Goal: Task Accomplishment & Management: Use online tool/utility

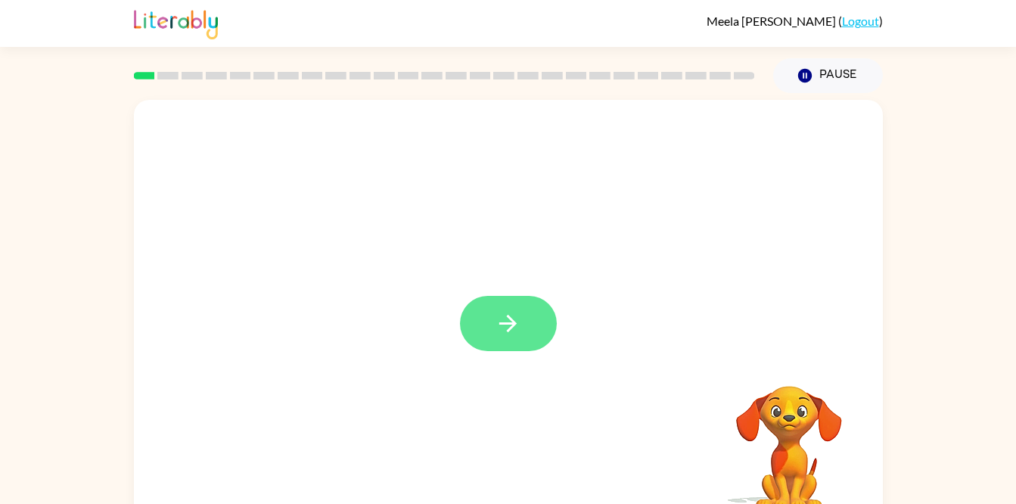
click at [490, 310] on button "button" at bounding box center [508, 323] width 97 height 55
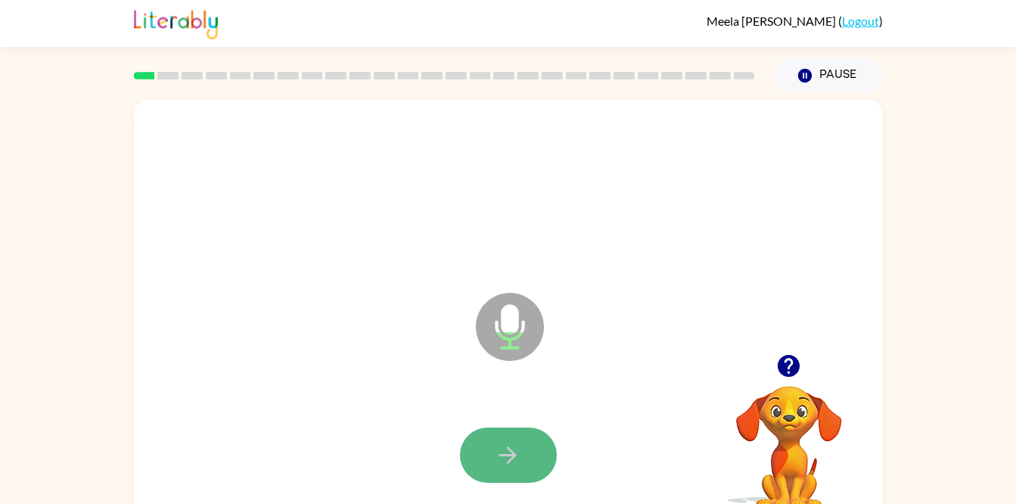
drag, startPoint x: 490, startPoint y: 310, endPoint x: 506, endPoint y: 440, distance: 130.5
click at [506, 440] on button "button" at bounding box center [508, 455] width 97 height 55
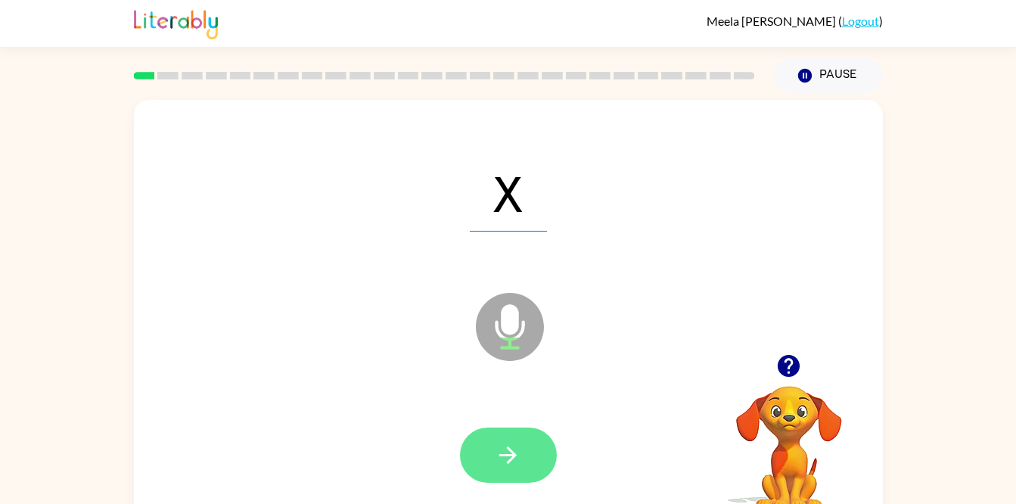
click at [515, 469] on button "button" at bounding box center [508, 455] width 97 height 55
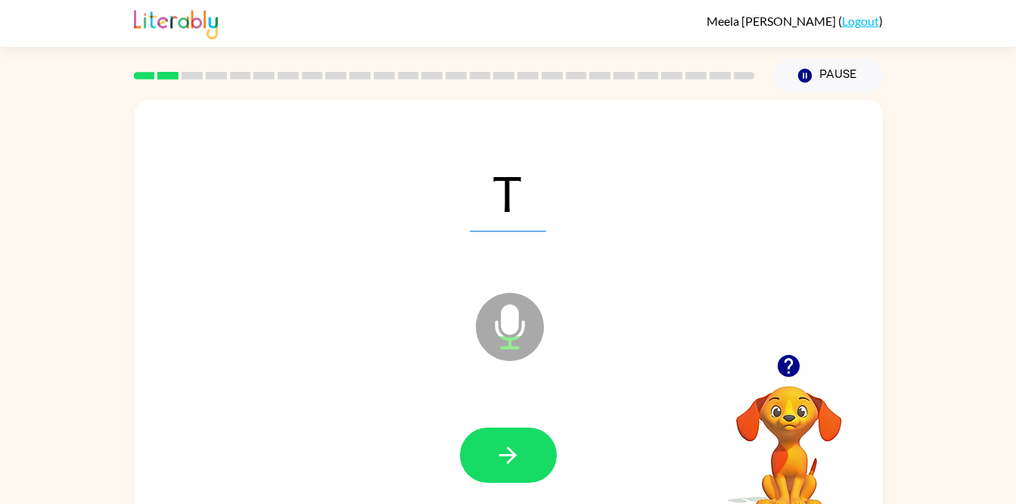
click at [515, 471] on button "button" at bounding box center [508, 455] width 97 height 55
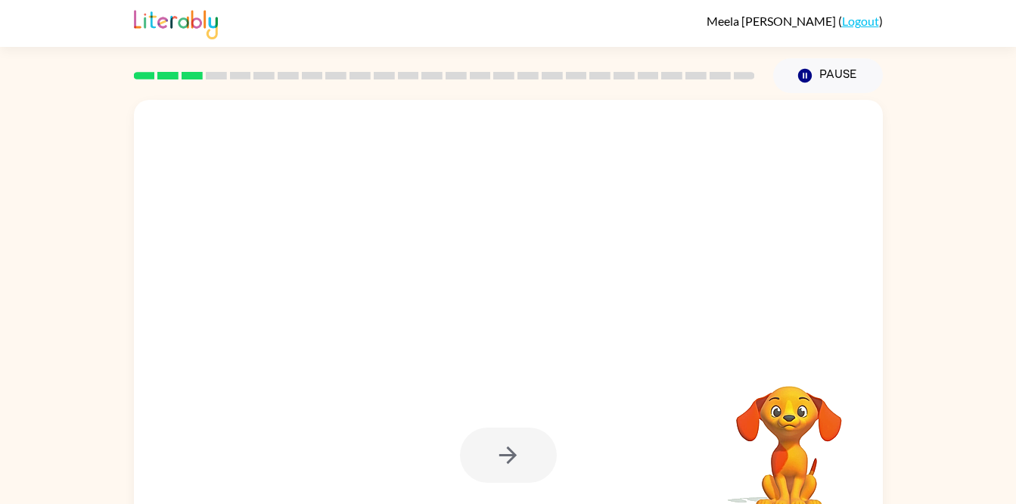
click at [510, 465] on div at bounding box center [508, 455] width 97 height 55
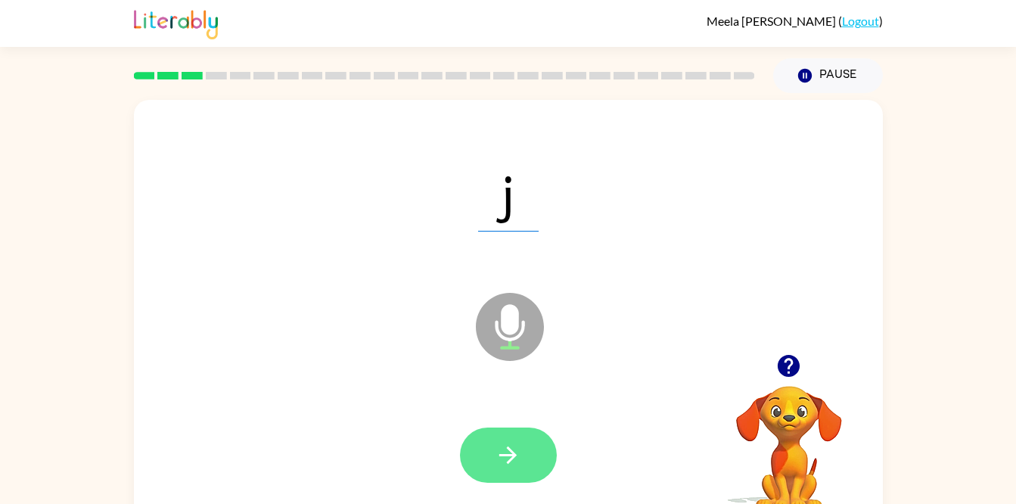
click at [528, 460] on button "button" at bounding box center [508, 455] width 97 height 55
click at [514, 461] on icon "button" at bounding box center [508, 455] width 26 height 26
click at [515, 442] on icon "button" at bounding box center [508, 455] width 26 height 26
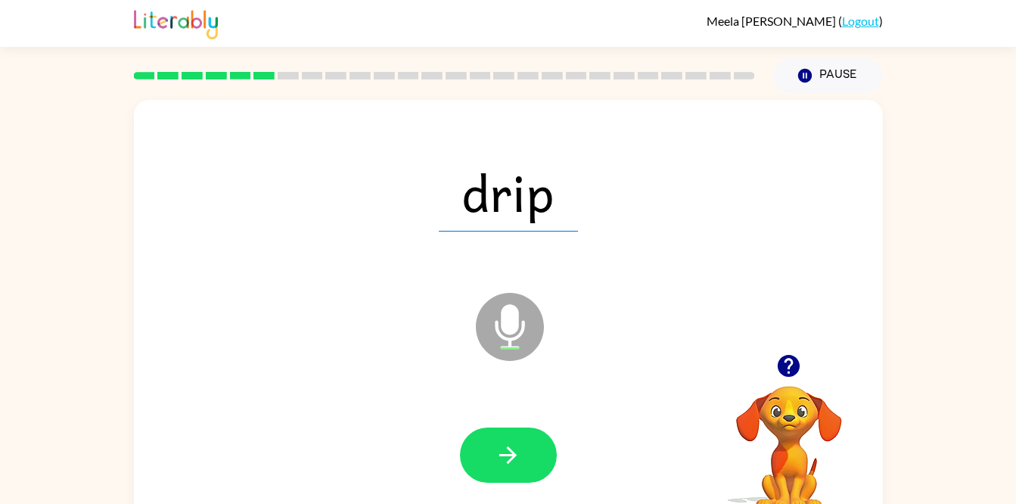
click at [481, 242] on div "drip" at bounding box center [508, 192] width 719 height 124
click at [542, 264] on div "Microphone The Microphone is here when it is your turn to talk" at bounding box center [472, 289] width 646 height 54
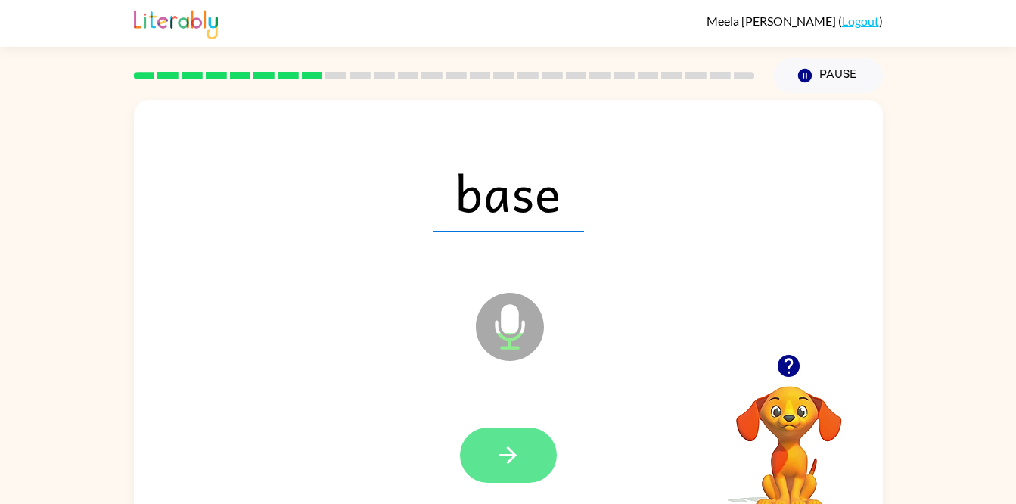
click at [500, 429] on button "button" at bounding box center [508, 455] width 97 height 55
click at [506, 468] on icon "button" at bounding box center [508, 455] width 26 height 26
click at [512, 451] on icon "button" at bounding box center [508, 455] width 17 height 17
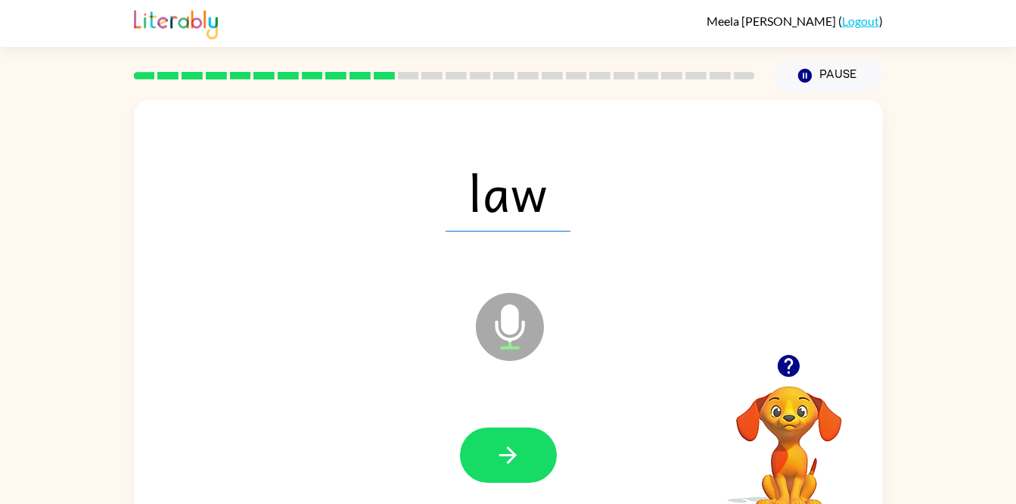
click at [548, 430] on div at bounding box center [508, 455] width 97 height 55
click at [536, 443] on button "button" at bounding box center [508, 455] width 97 height 55
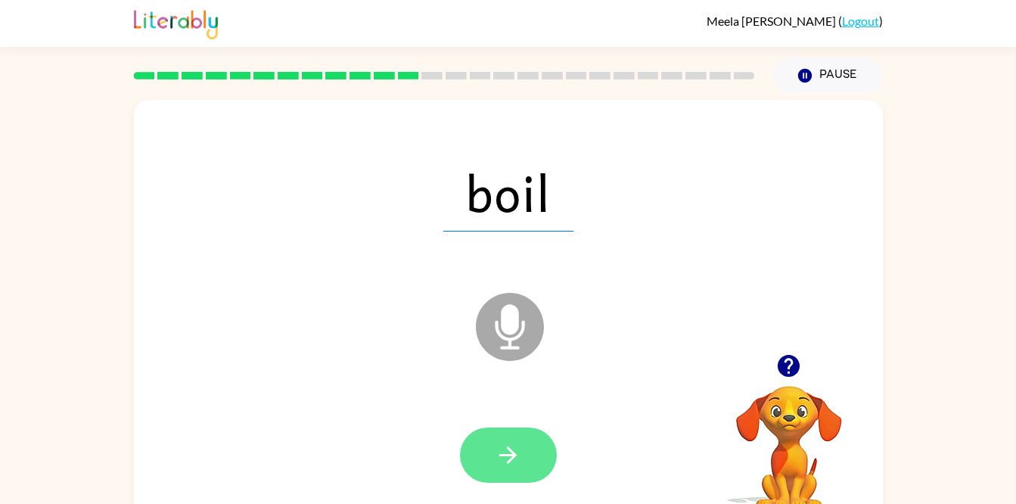
click at [524, 449] on button "button" at bounding box center [508, 455] width 97 height 55
click at [524, 468] on button "button" at bounding box center [508, 455] width 97 height 55
click at [528, 462] on button "button" at bounding box center [508, 455] width 97 height 55
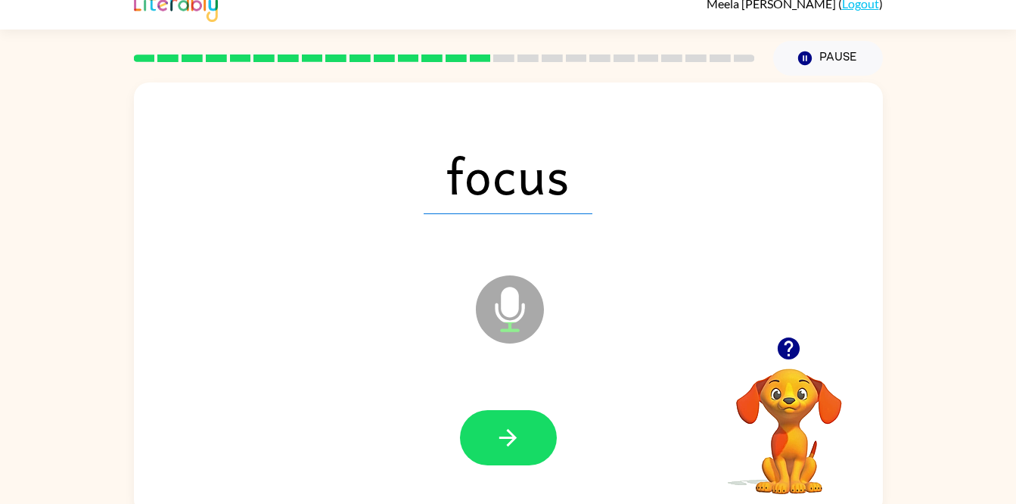
scroll to position [28, 0]
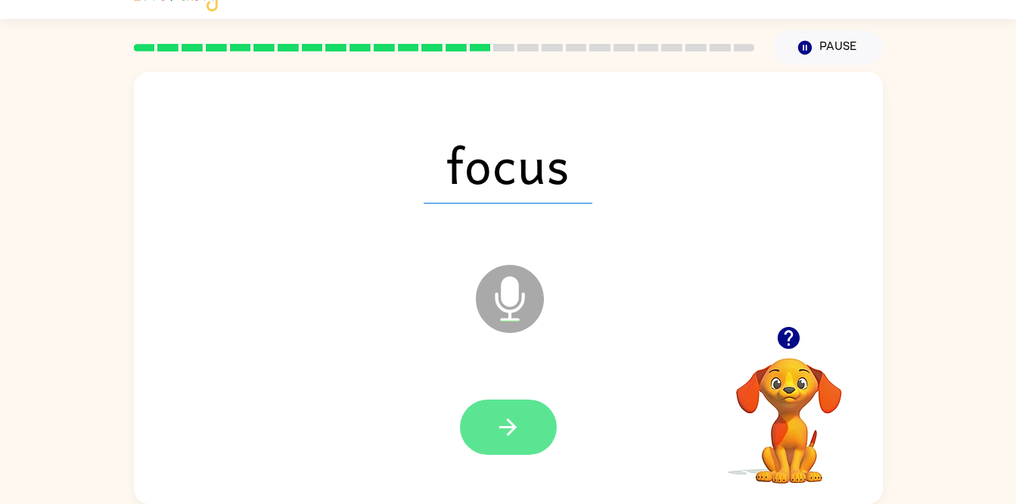
click at [527, 441] on button "button" at bounding box center [508, 427] width 97 height 55
click at [516, 418] on icon "button" at bounding box center [508, 427] width 26 height 26
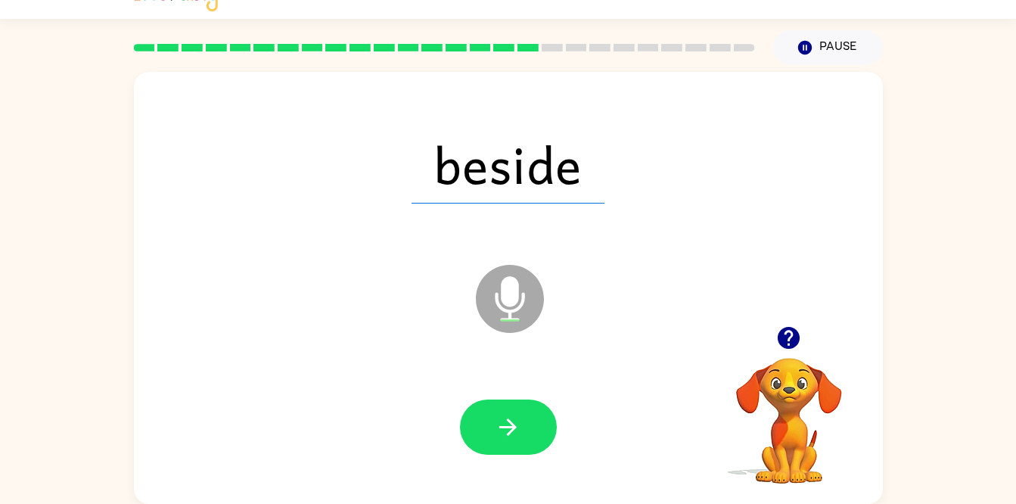
scroll to position [0, 0]
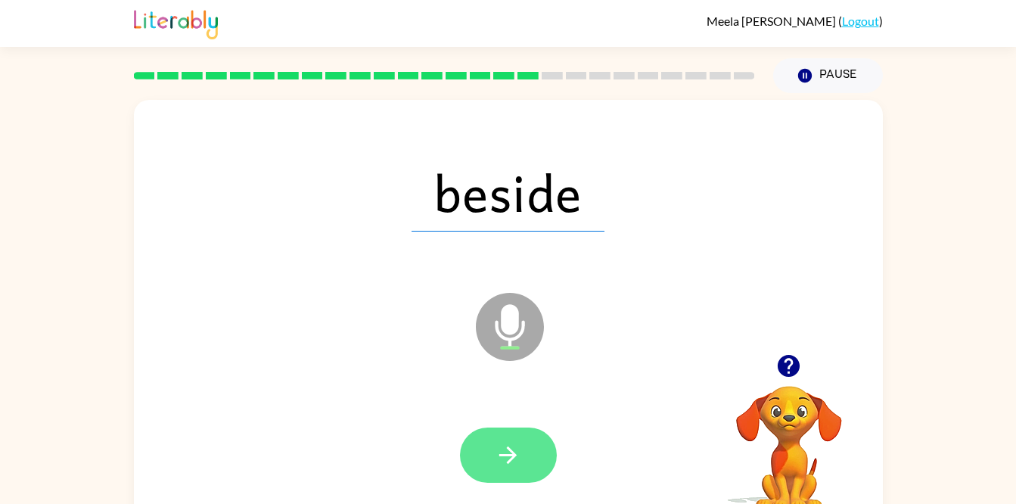
click at [464, 451] on button "button" at bounding box center [508, 455] width 97 height 55
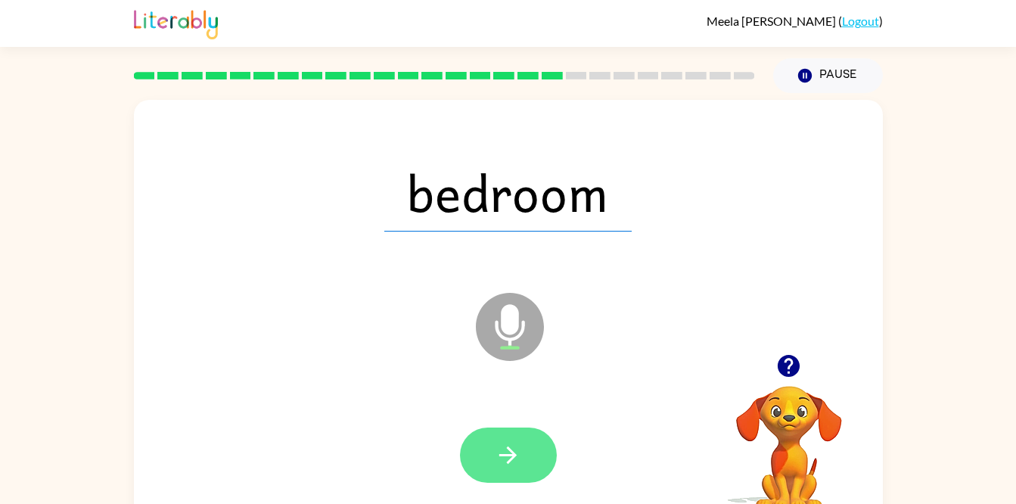
click at [497, 475] on button "button" at bounding box center [508, 455] width 97 height 55
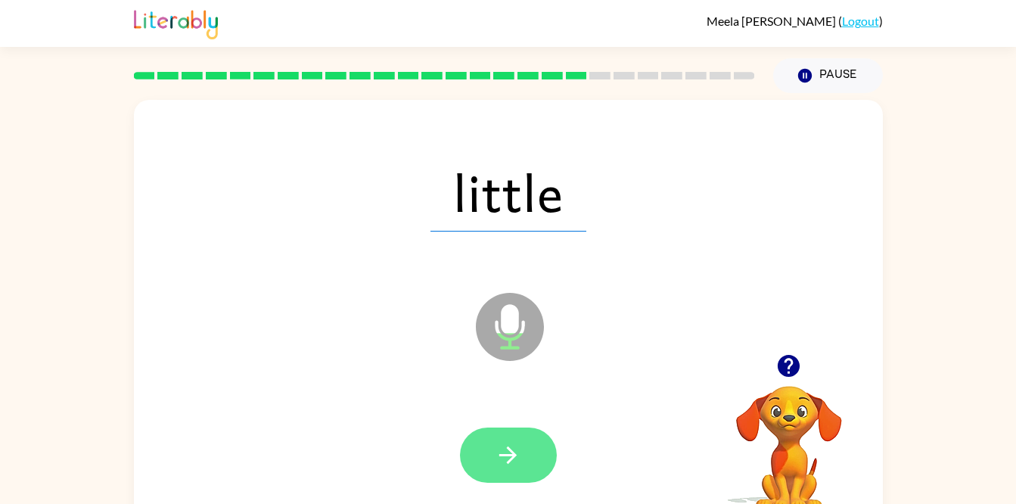
click at [500, 433] on button "button" at bounding box center [508, 455] width 97 height 55
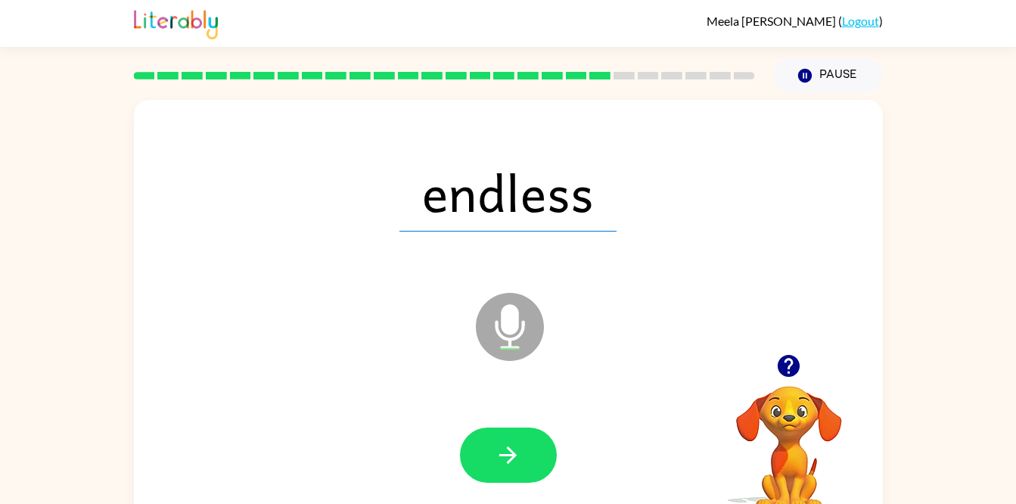
click at [879, 33] on div "Meela Brooks ( Logout )" at bounding box center [508, 23] width 749 height 47
click at [500, 451] on icon "button" at bounding box center [508, 455] width 26 height 26
click at [649, 490] on div at bounding box center [508, 456] width 719 height 124
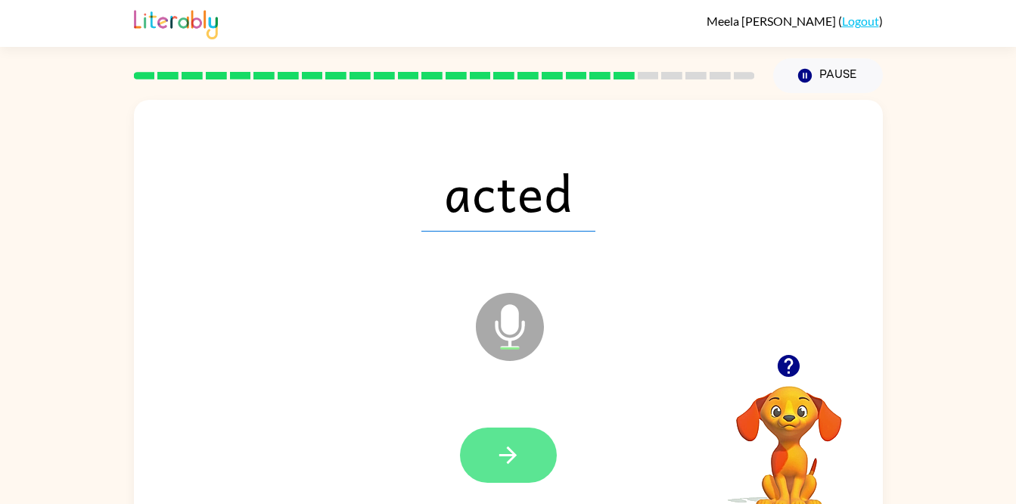
click at [521, 479] on button "button" at bounding box center [508, 455] width 97 height 55
click at [519, 440] on button "button" at bounding box center [508, 455] width 97 height 55
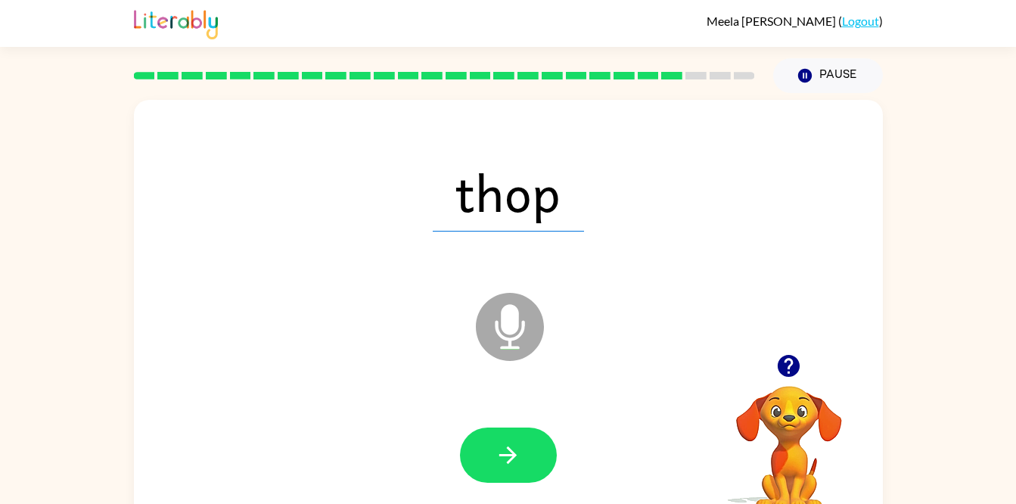
click at [799, 363] on icon "button" at bounding box center [789, 366] width 22 height 22
click at [500, 450] on icon "button" at bounding box center [508, 455] width 26 height 26
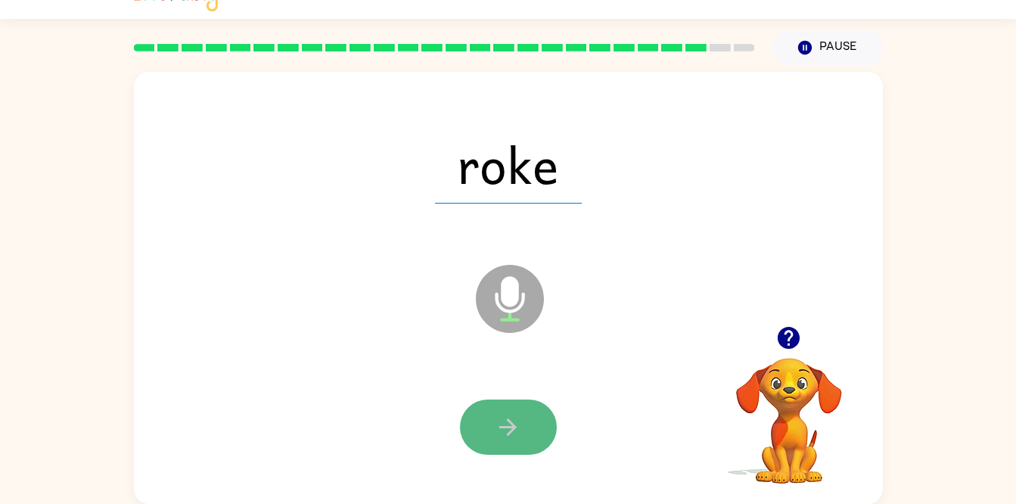
click at [515, 423] on icon "button" at bounding box center [508, 427] width 26 height 26
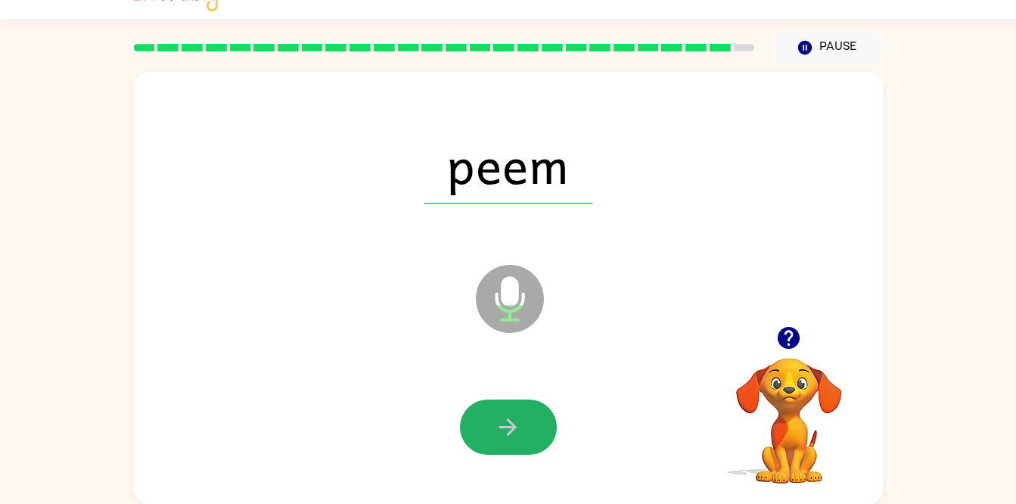
click at [515, 423] on icon "button" at bounding box center [508, 427] width 26 height 26
click at [515, 423] on div at bounding box center [508, 427] width 97 height 55
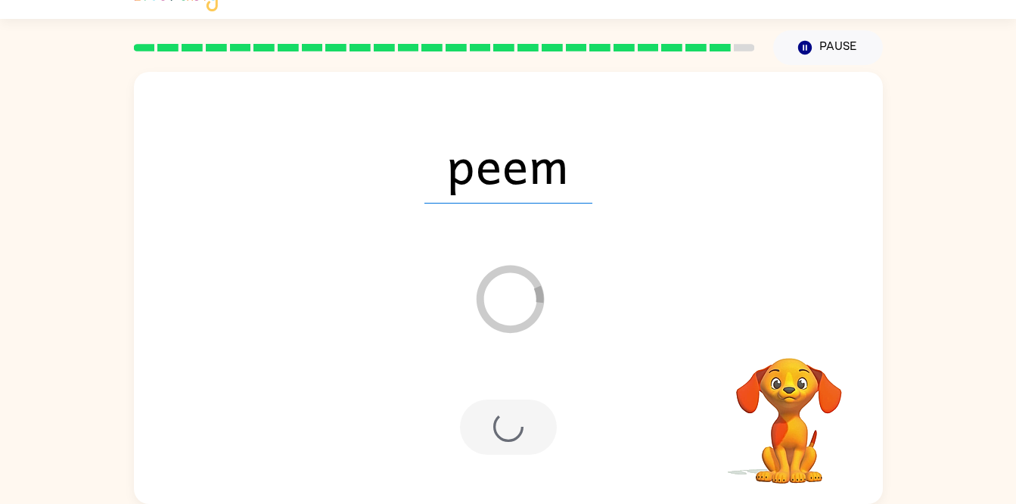
scroll to position [1, 0]
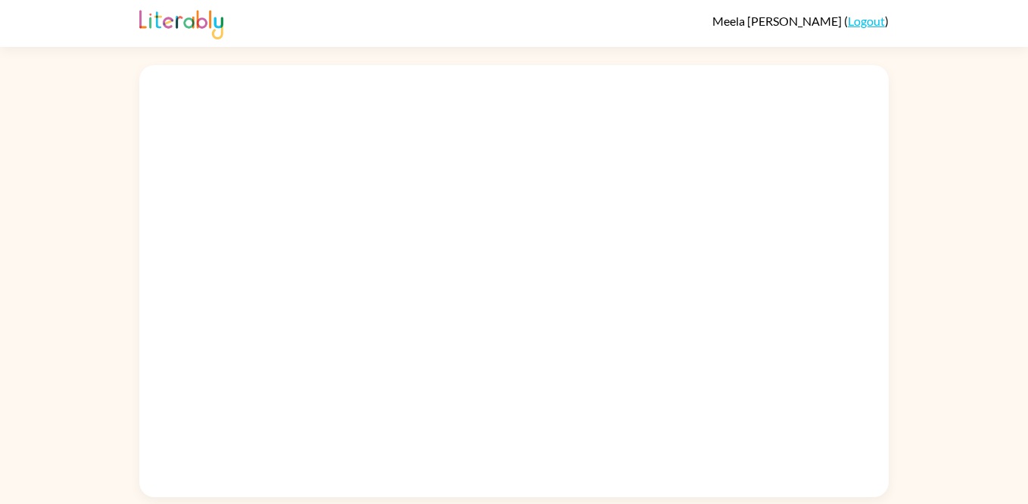
click at [976, 244] on div at bounding box center [514, 277] width 1028 height 439
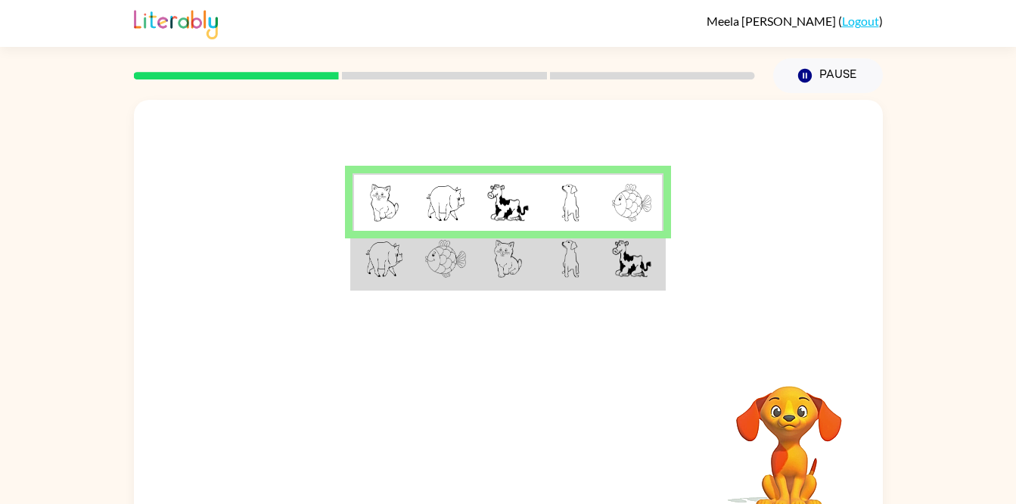
click at [512, 261] on img at bounding box center [508, 259] width 29 height 38
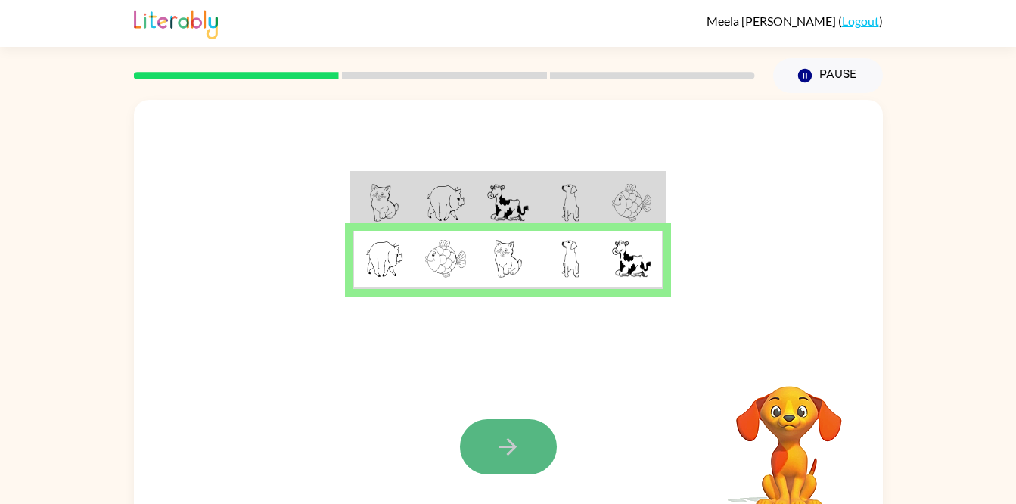
click at [513, 421] on button "button" at bounding box center [508, 446] width 97 height 55
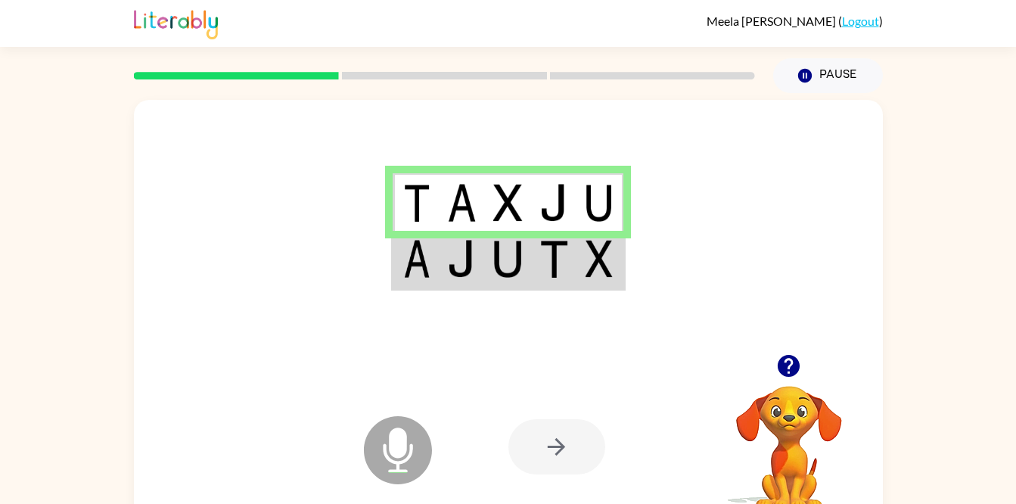
click at [548, 251] on img at bounding box center [554, 259] width 29 height 38
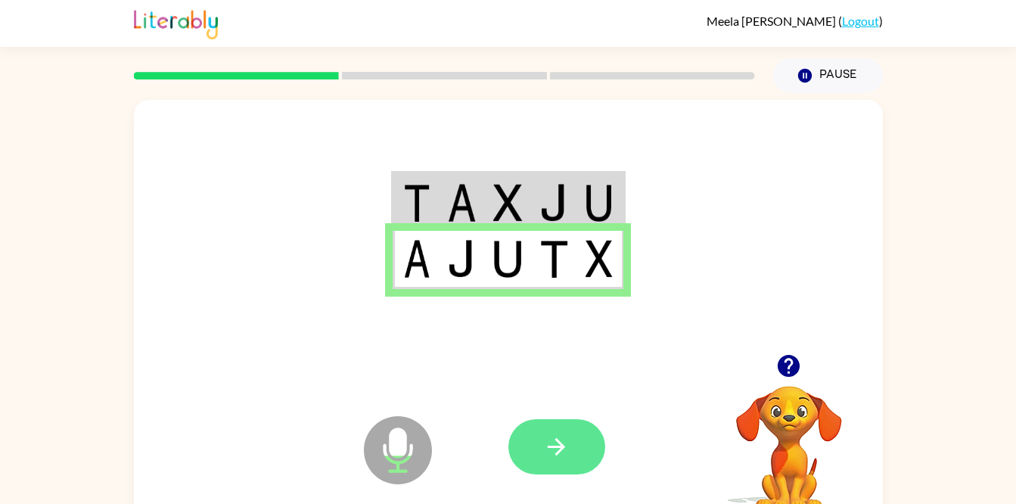
click at [552, 471] on button "button" at bounding box center [557, 446] width 97 height 55
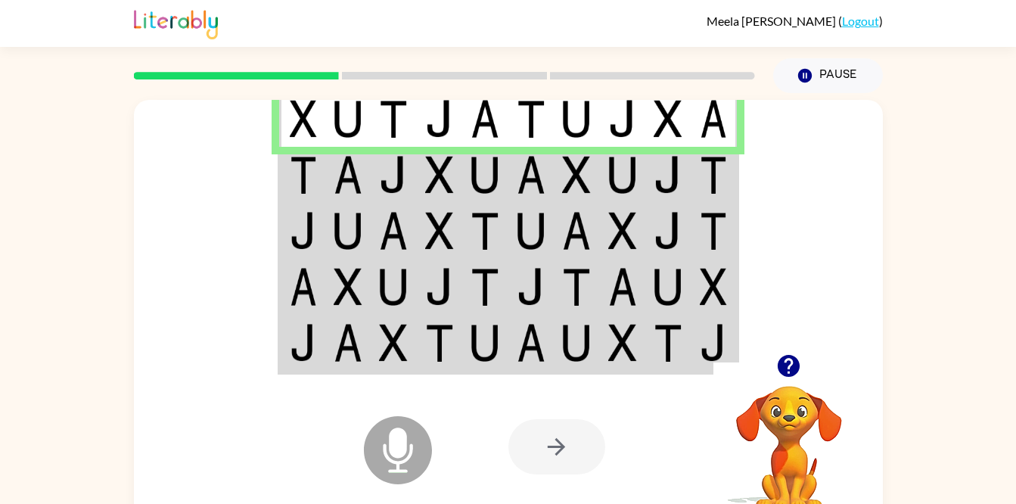
click at [300, 201] on td at bounding box center [302, 175] width 46 height 56
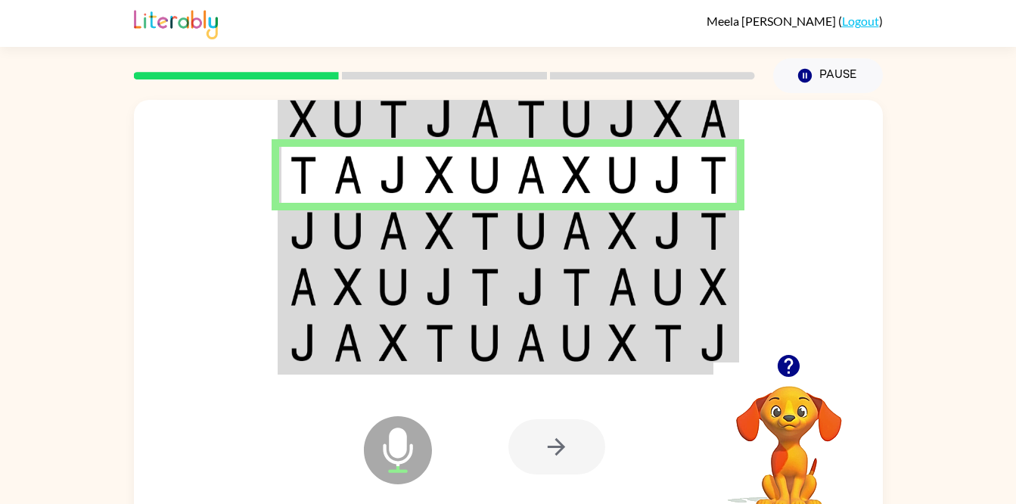
click at [325, 247] on td at bounding box center [348, 231] width 46 height 56
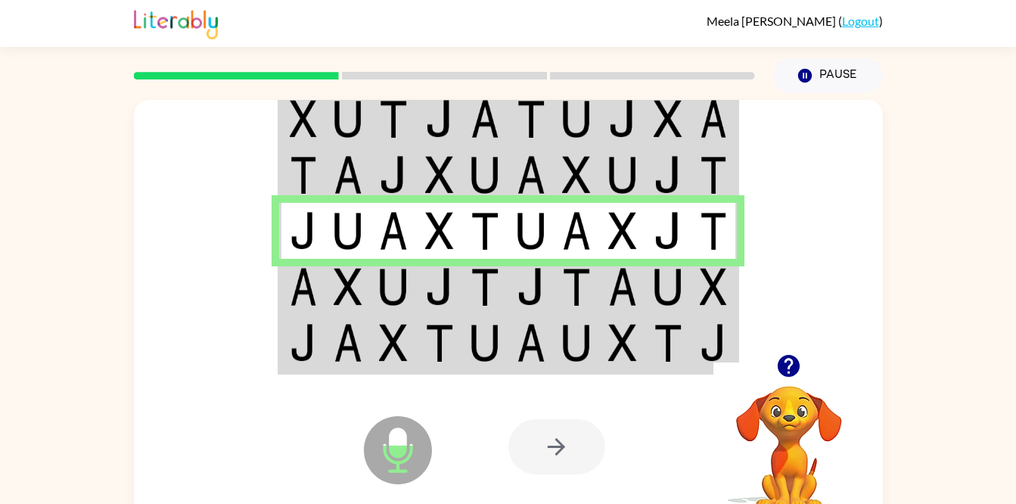
click at [462, 289] on td at bounding box center [440, 287] width 46 height 56
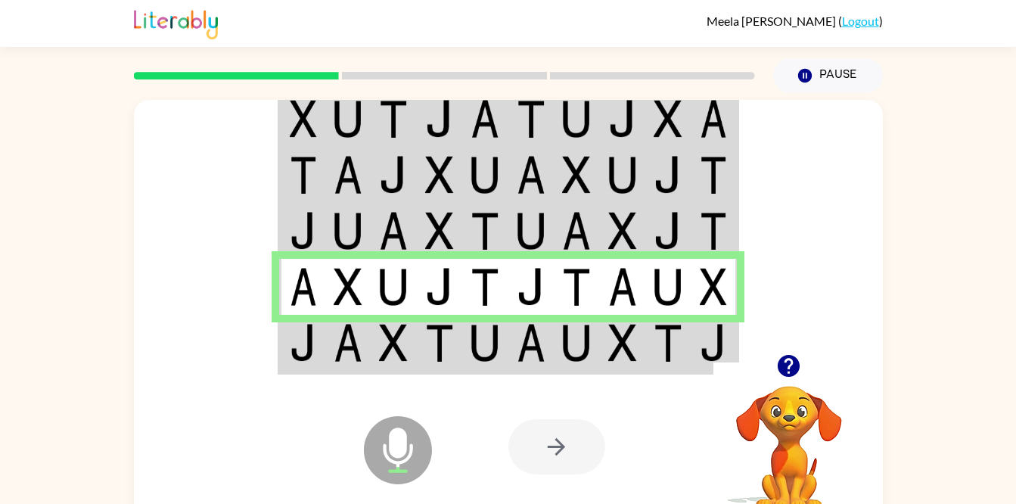
click at [337, 326] on img at bounding box center [348, 343] width 29 height 38
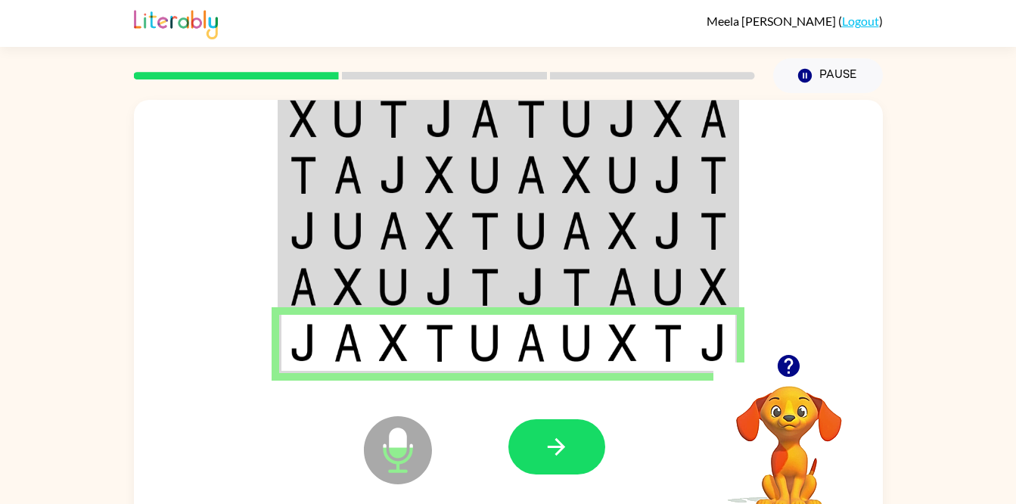
click at [565, 487] on icon "Microphone The Microphone is here when it is your turn to talk" at bounding box center [473, 469] width 227 height 114
click at [558, 442] on icon "button" at bounding box center [556, 446] width 17 height 17
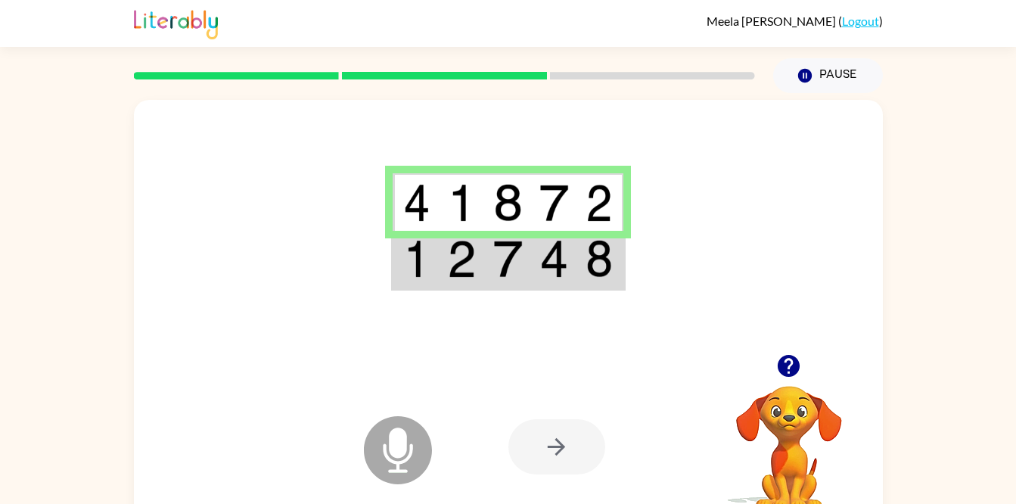
click at [591, 254] on img at bounding box center [599, 259] width 27 height 38
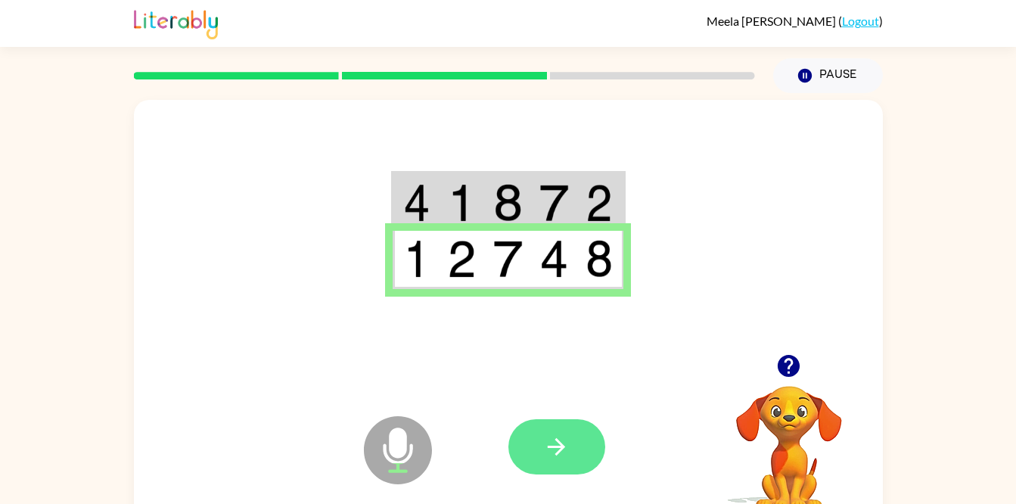
click at [577, 467] on button "button" at bounding box center [557, 446] width 97 height 55
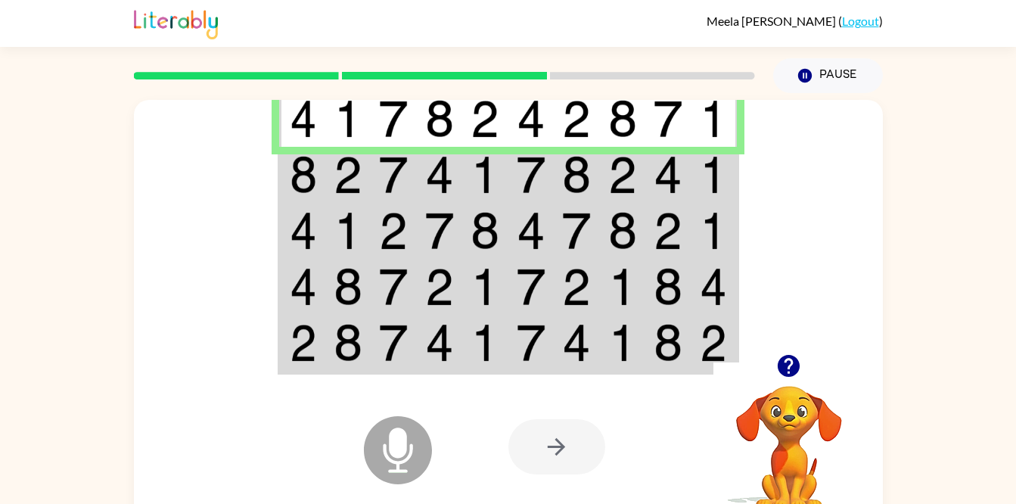
click at [329, 166] on td at bounding box center [348, 175] width 46 height 56
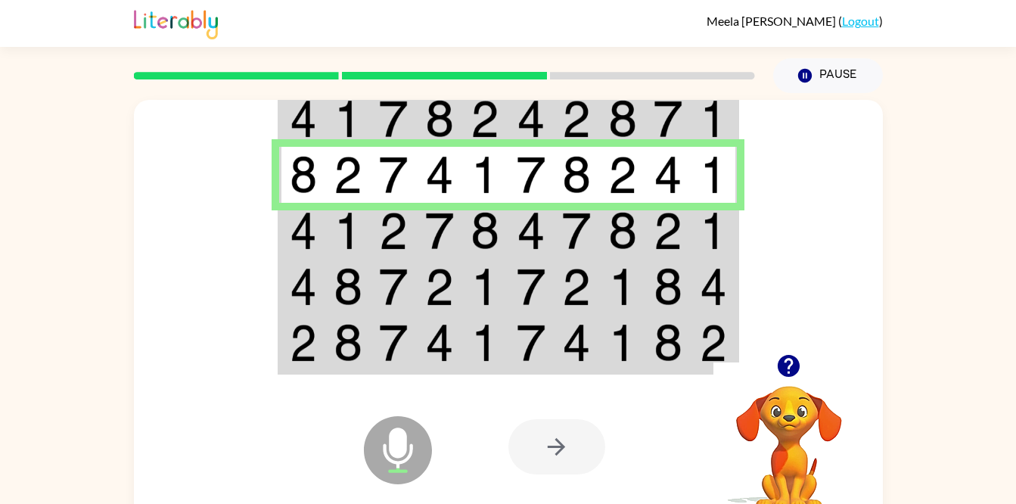
click at [322, 249] on td at bounding box center [302, 231] width 46 height 56
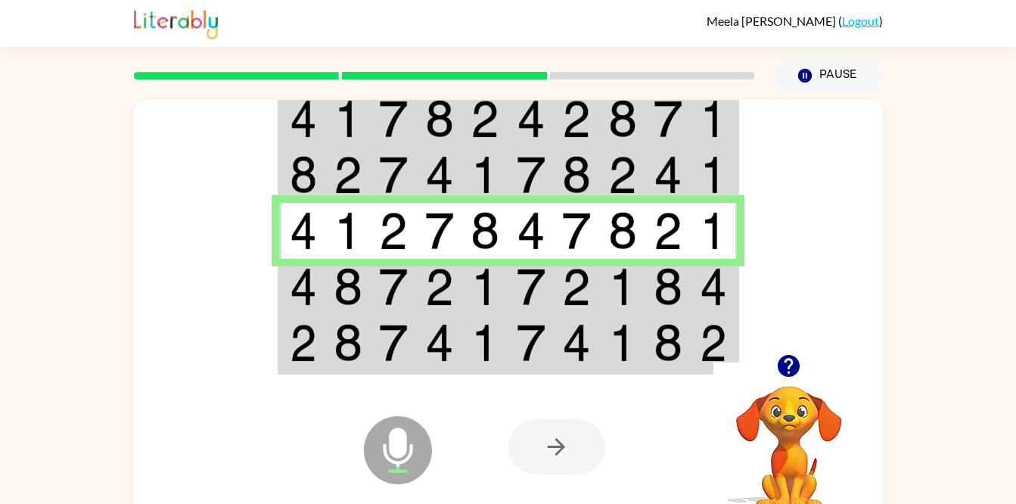
click at [364, 286] on td at bounding box center [348, 287] width 46 height 56
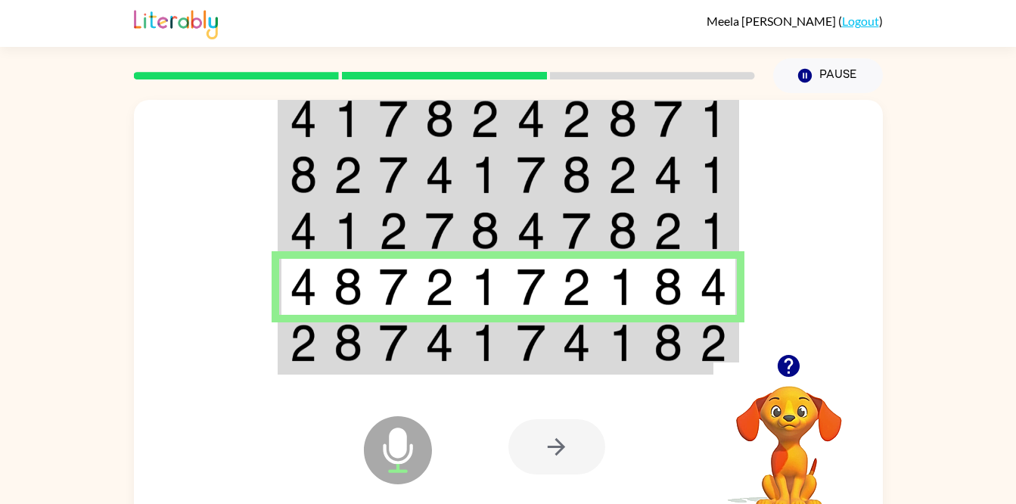
click at [403, 338] on img at bounding box center [393, 343] width 29 height 38
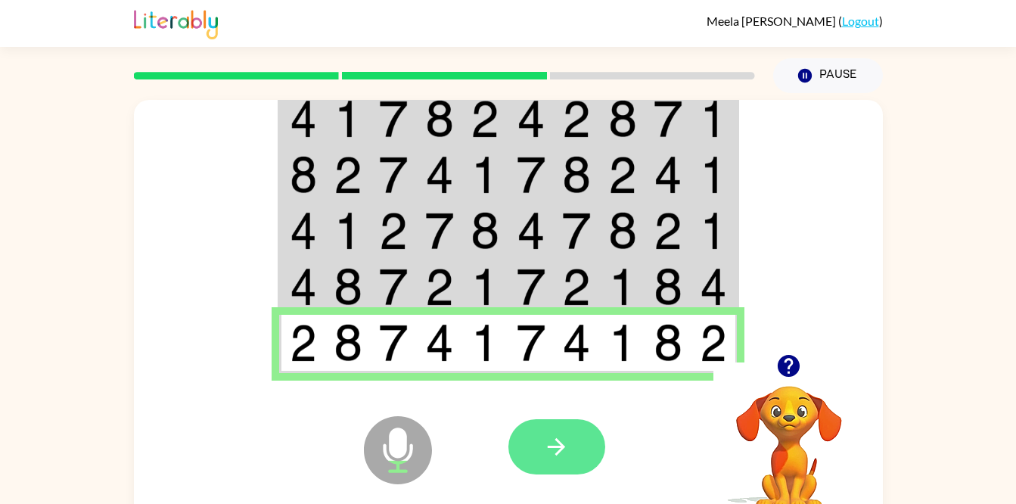
click at [543, 472] on button "button" at bounding box center [557, 446] width 97 height 55
